Goal: Task Accomplishment & Management: Manage account settings

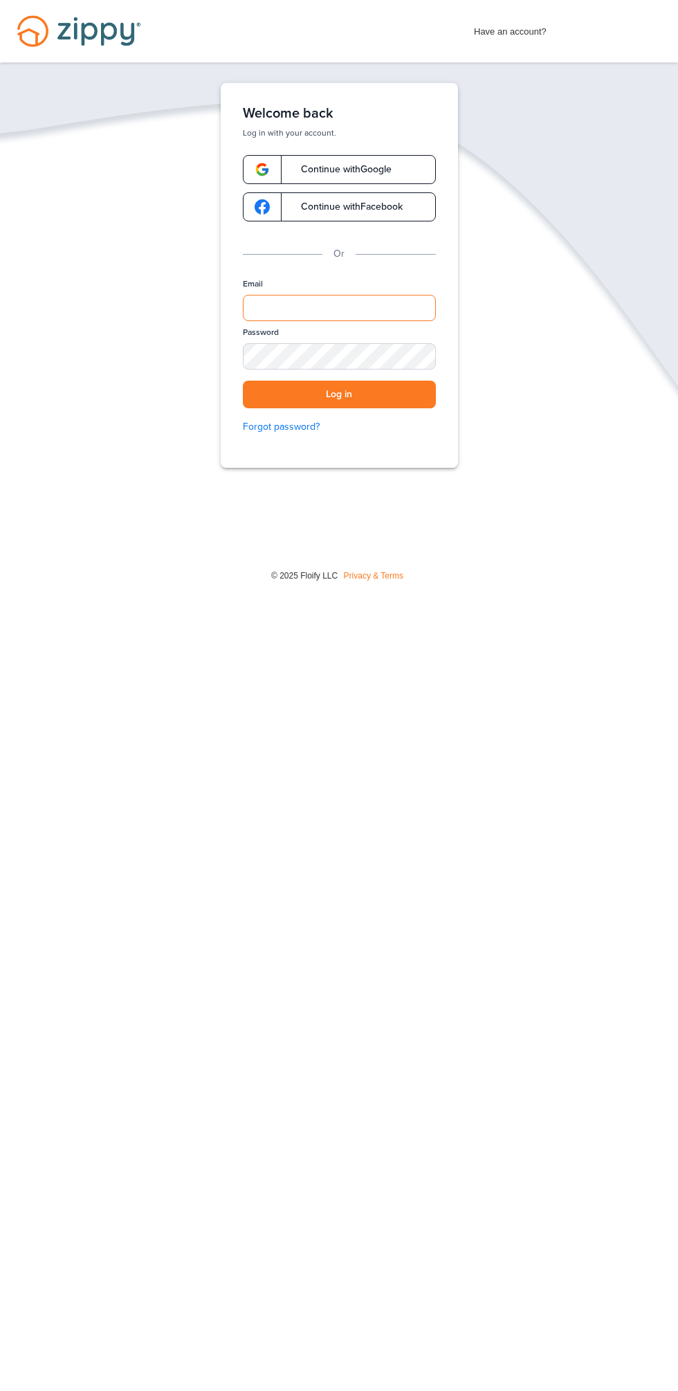
click at [340, 311] on input "Email" at bounding box center [339, 308] width 193 height 26
type input "**********"
click at [243, 381] on button "Log in" at bounding box center [339, 395] width 193 height 28
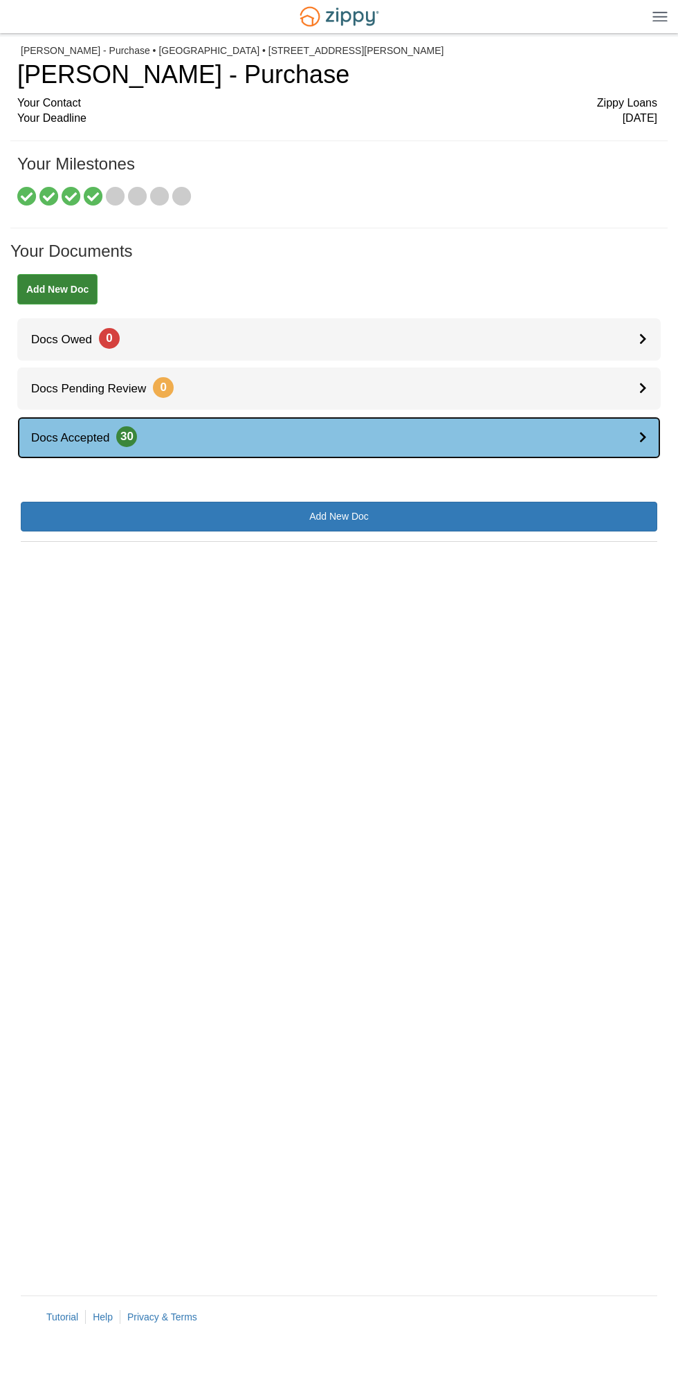
click at [626, 434] on link "Docs Accepted 30" at bounding box center [339, 438] width 644 height 42
